Goal: Browse casually

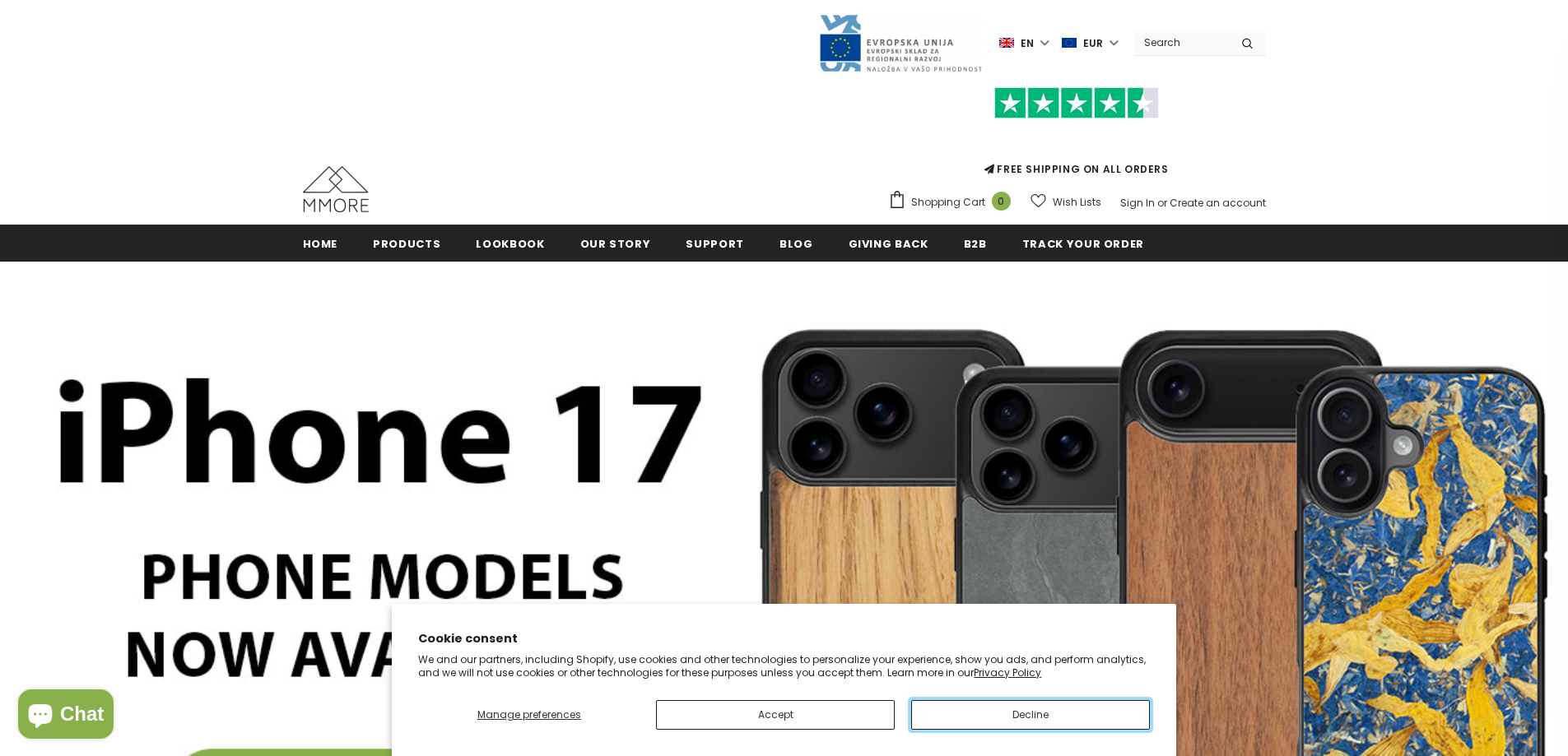
click at [1063, 716] on button "Decline" at bounding box center [1030, 714] width 239 height 30
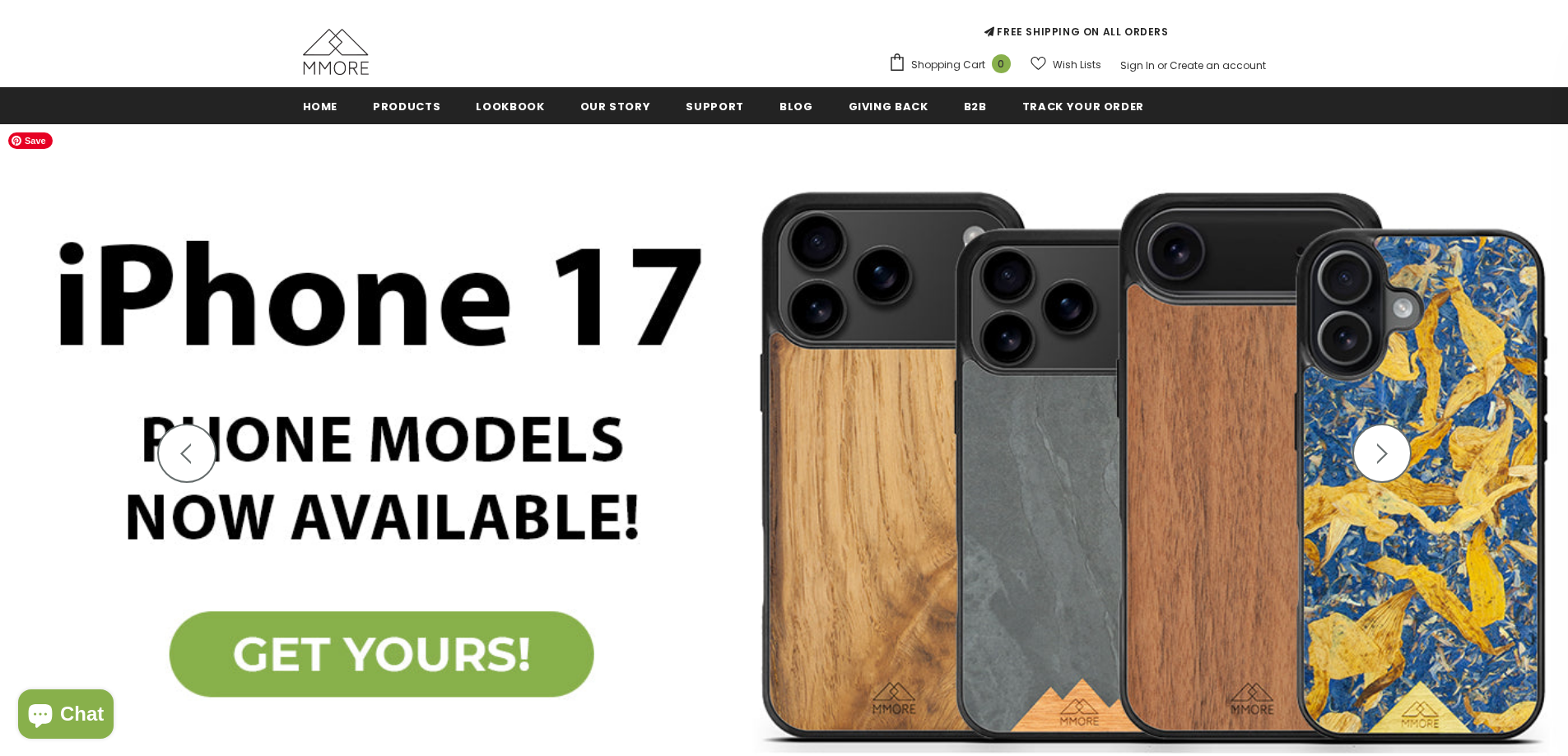
scroll to position [164, 0]
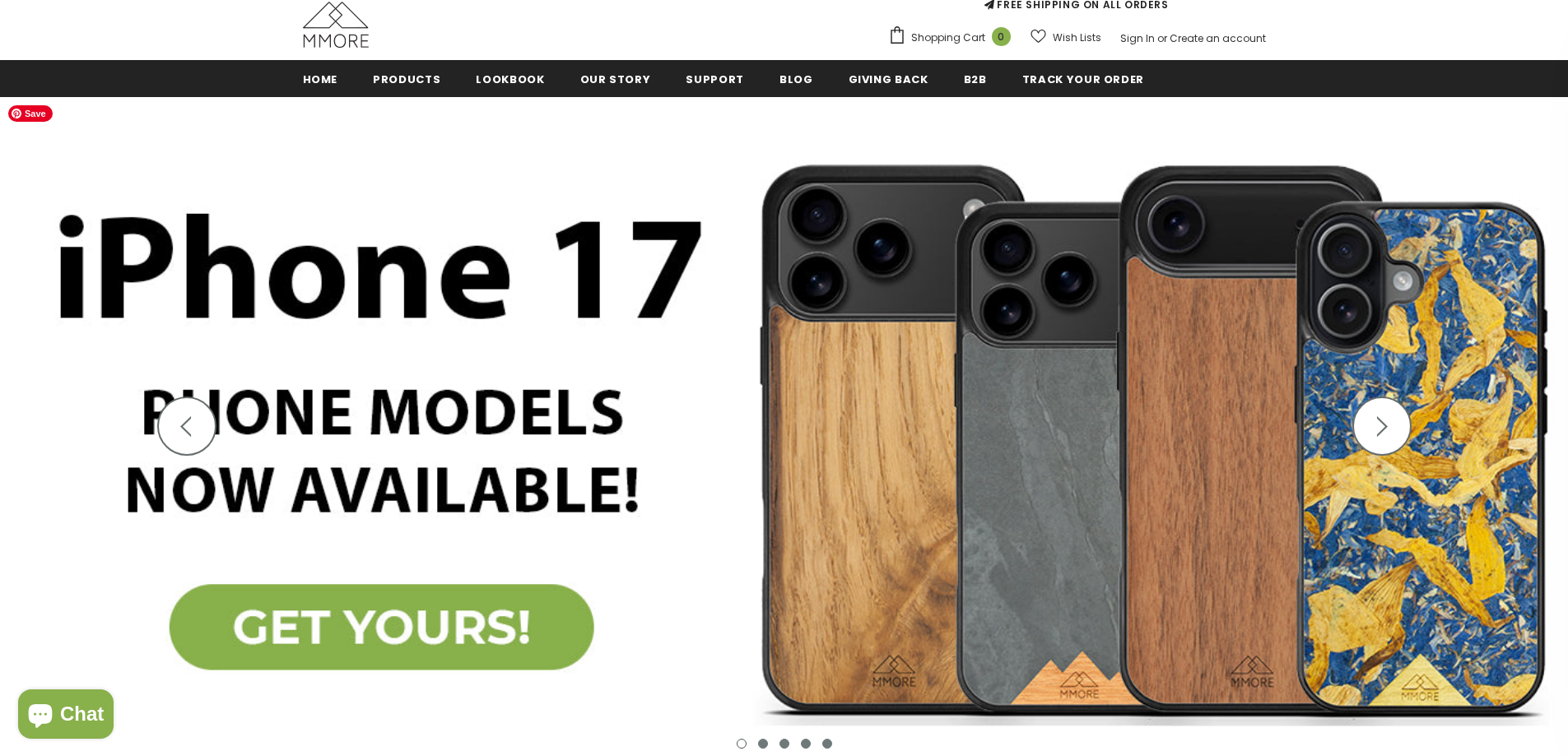
click at [1376, 422] on icon "button" at bounding box center [1382, 426] width 21 height 21
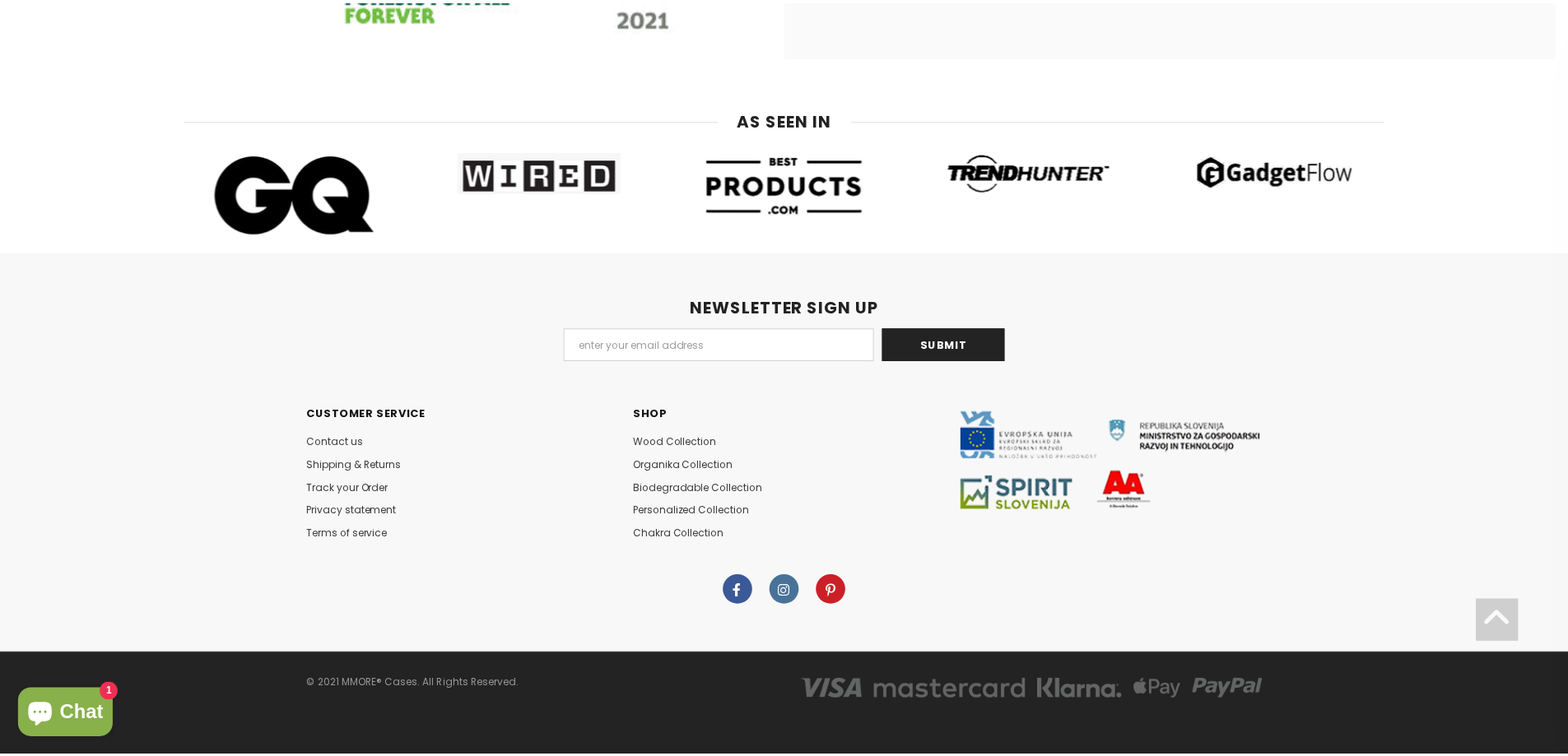
scroll to position [0, 0]
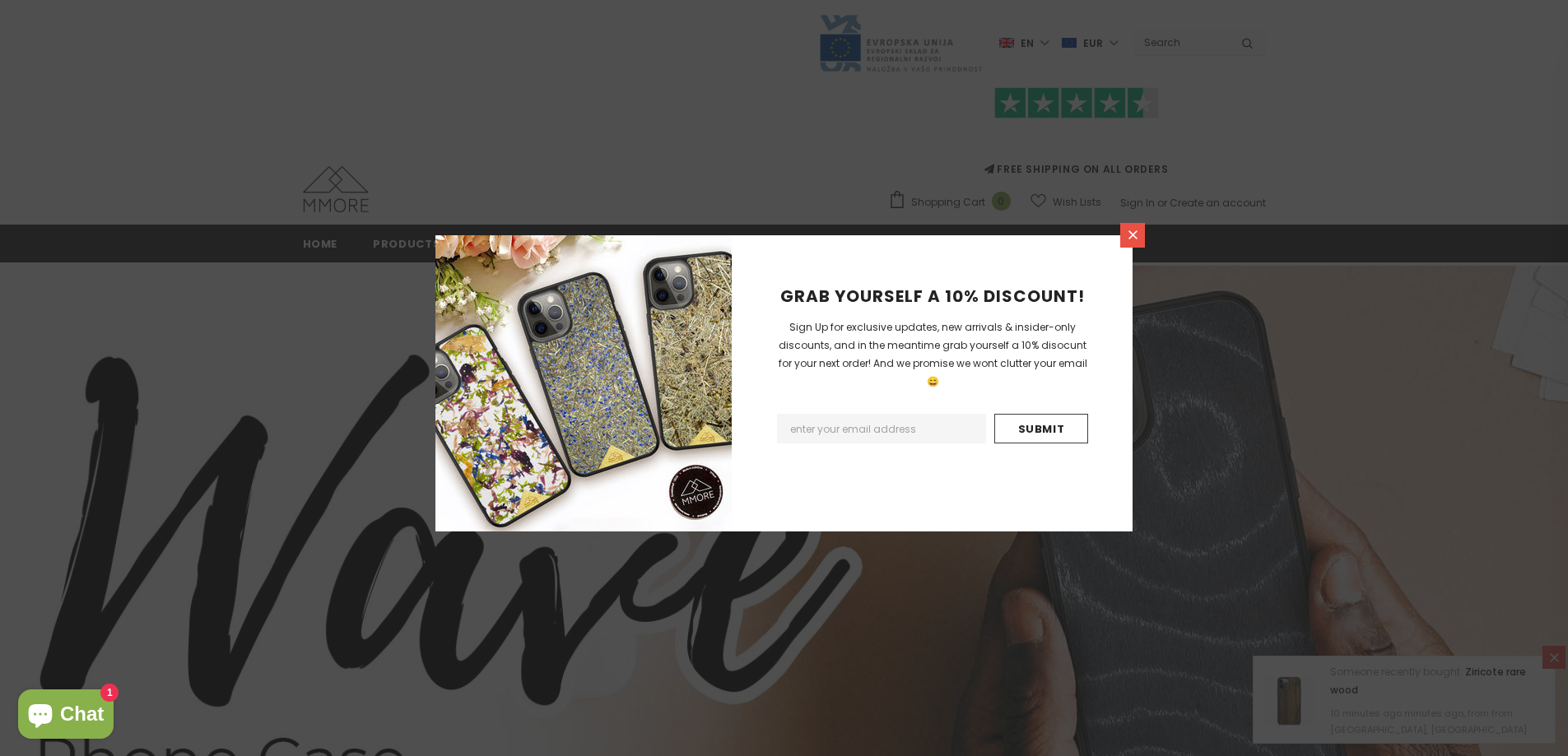
click at [1130, 237] on icon at bounding box center [1133, 235] width 9 height 9
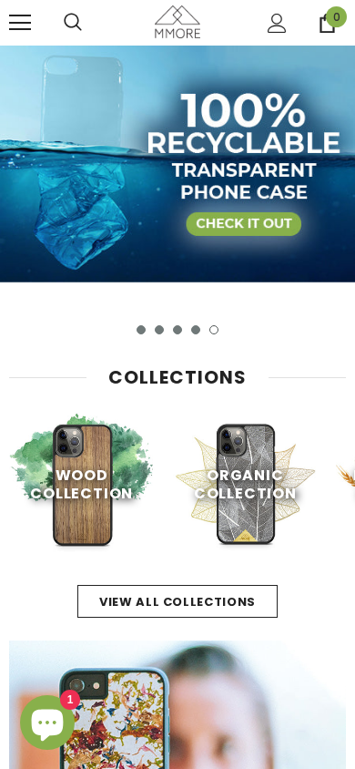
click at [158, 330] on button "2" at bounding box center [159, 329] width 9 height 9
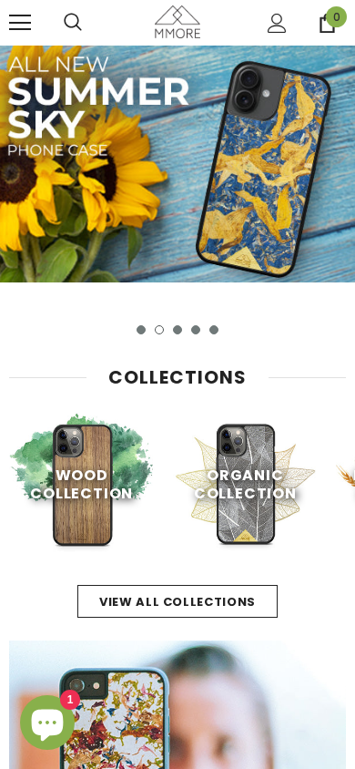
click at [176, 330] on button "3" at bounding box center [177, 329] width 9 height 9
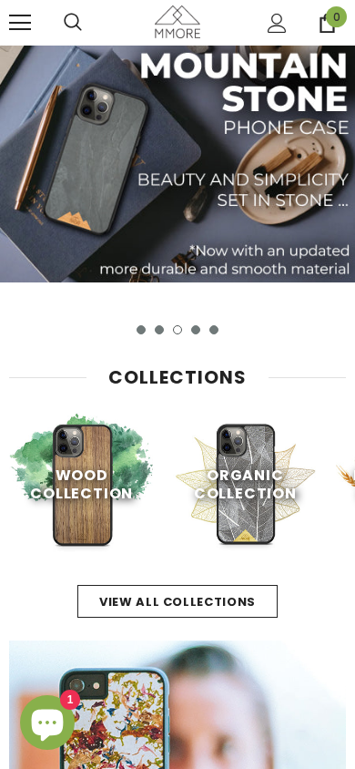
click at [158, 331] on button "2" at bounding box center [159, 329] width 9 height 9
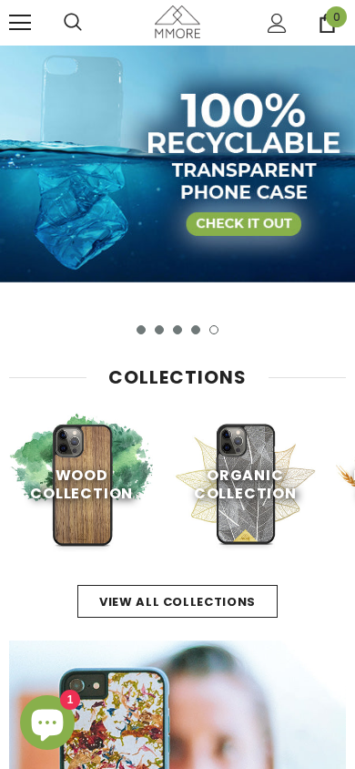
click at [160, 331] on button "2" at bounding box center [159, 329] width 9 height 9
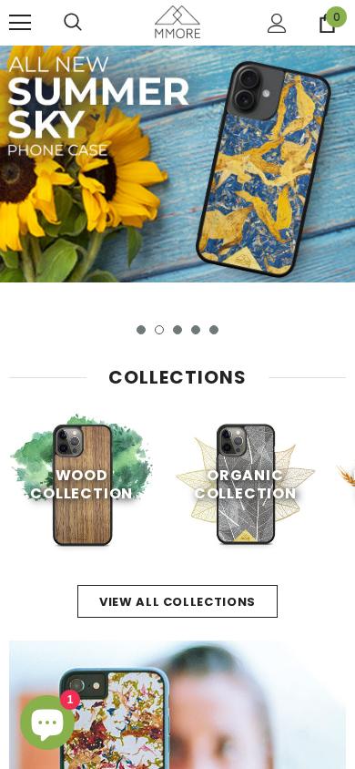
click at [178, 328] on button "3" at bounding box center [177, 329] width 9 height 9
